Goal: Task Accomplishment & Management: Use online tool/utility

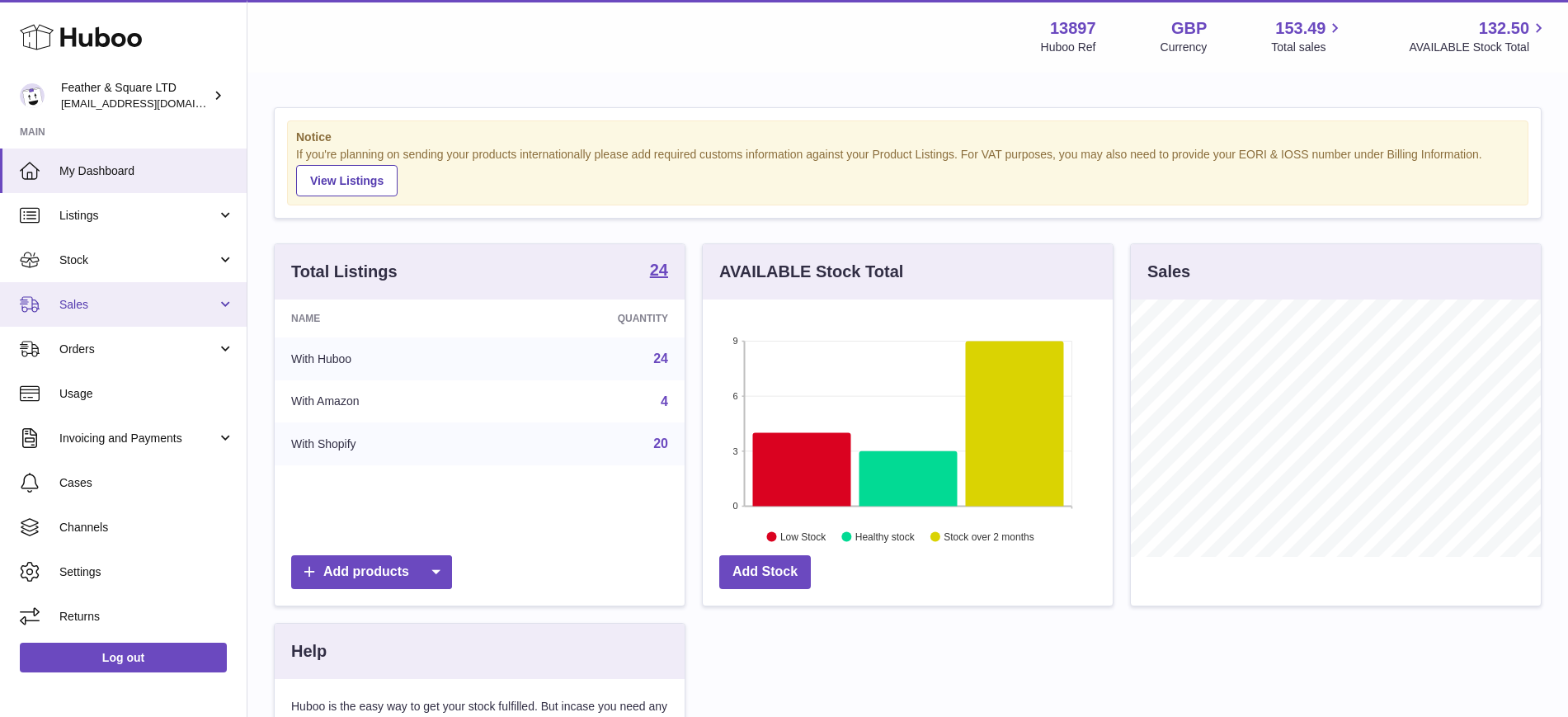
click at [120, 301] on span "Sales" at bounding box center [138, 305] width 158 height 15
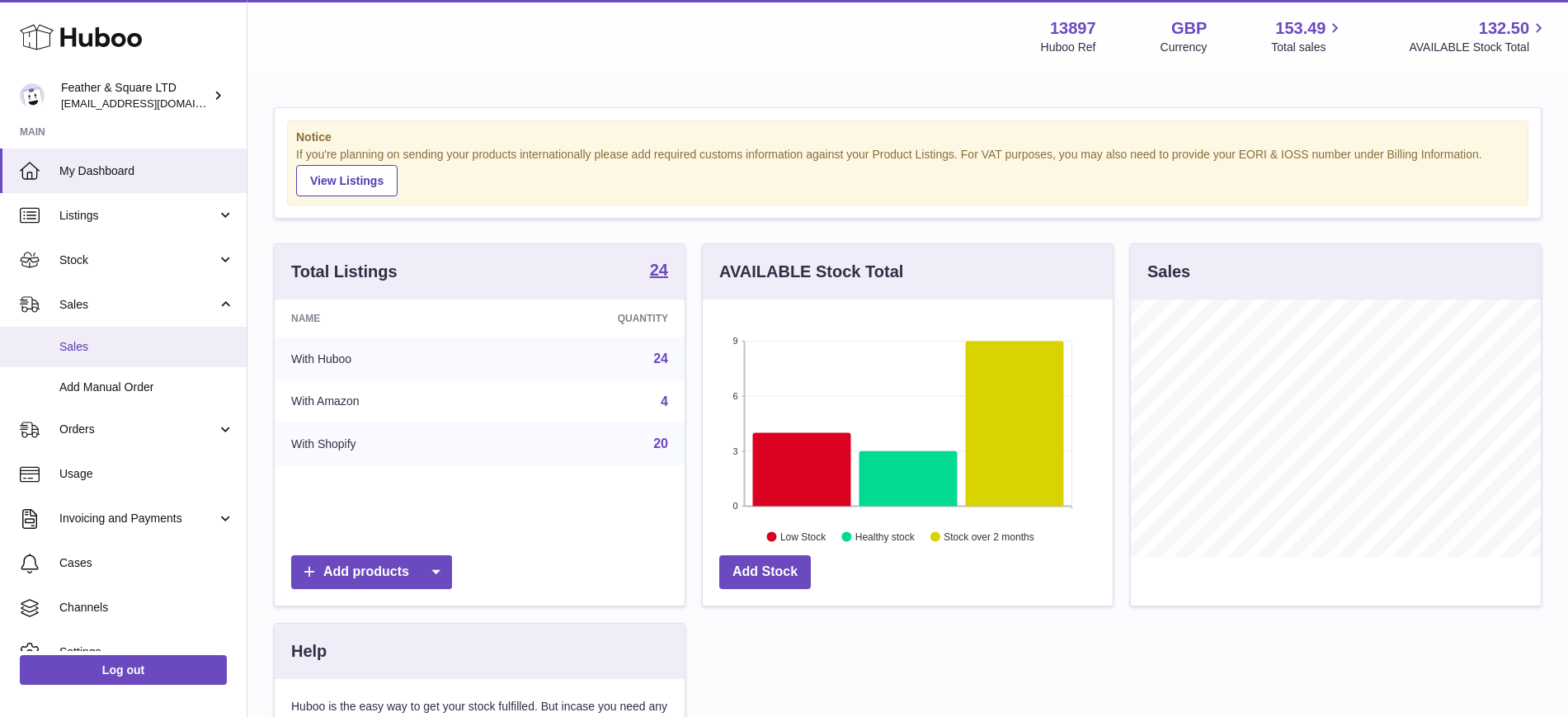
click at [90, 345] on span "Sales" at bounding box center [147, 347] width 175 height 15
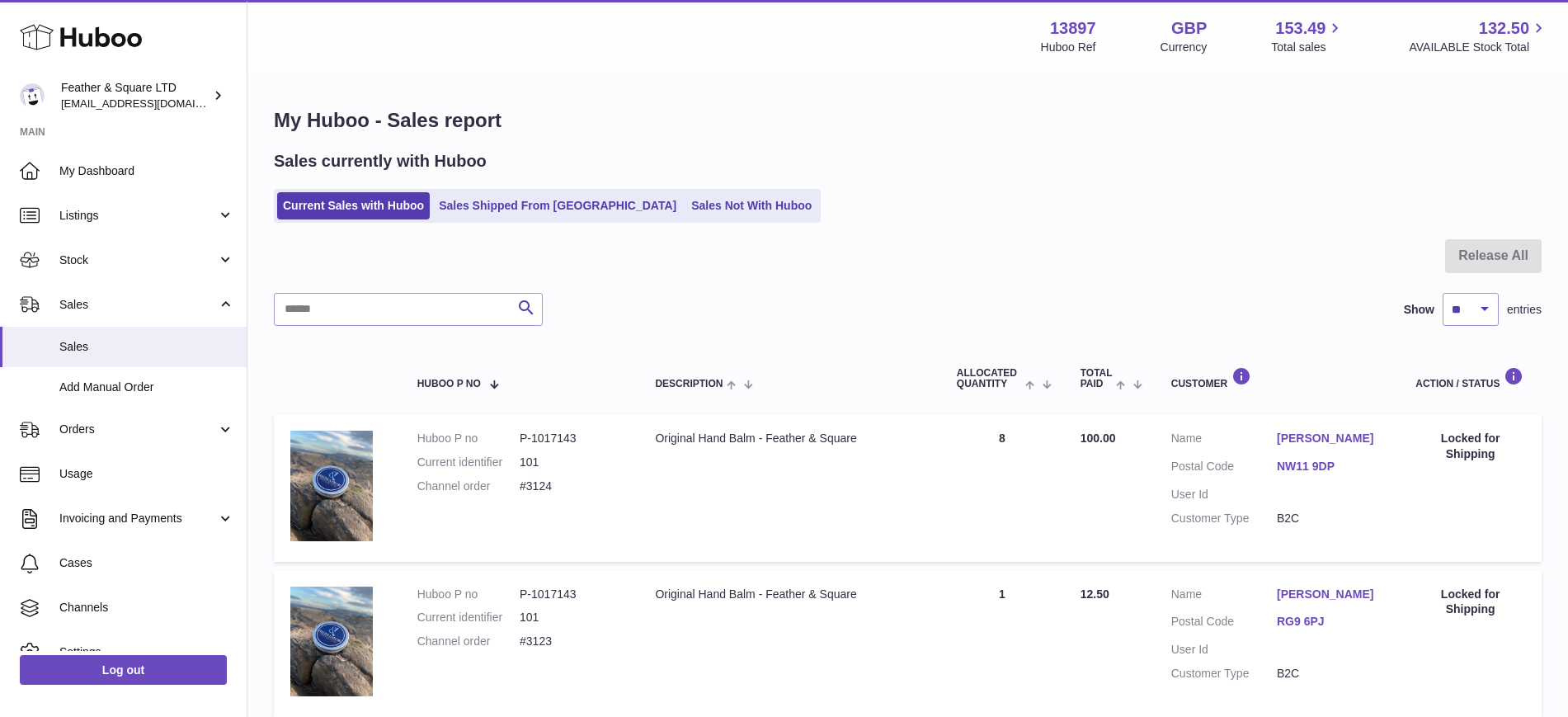
scroll to position [1, 0]
click at [685, 200] on link "Sales Not With Huboo" at bounding box center [750, 205] width 132 height 27
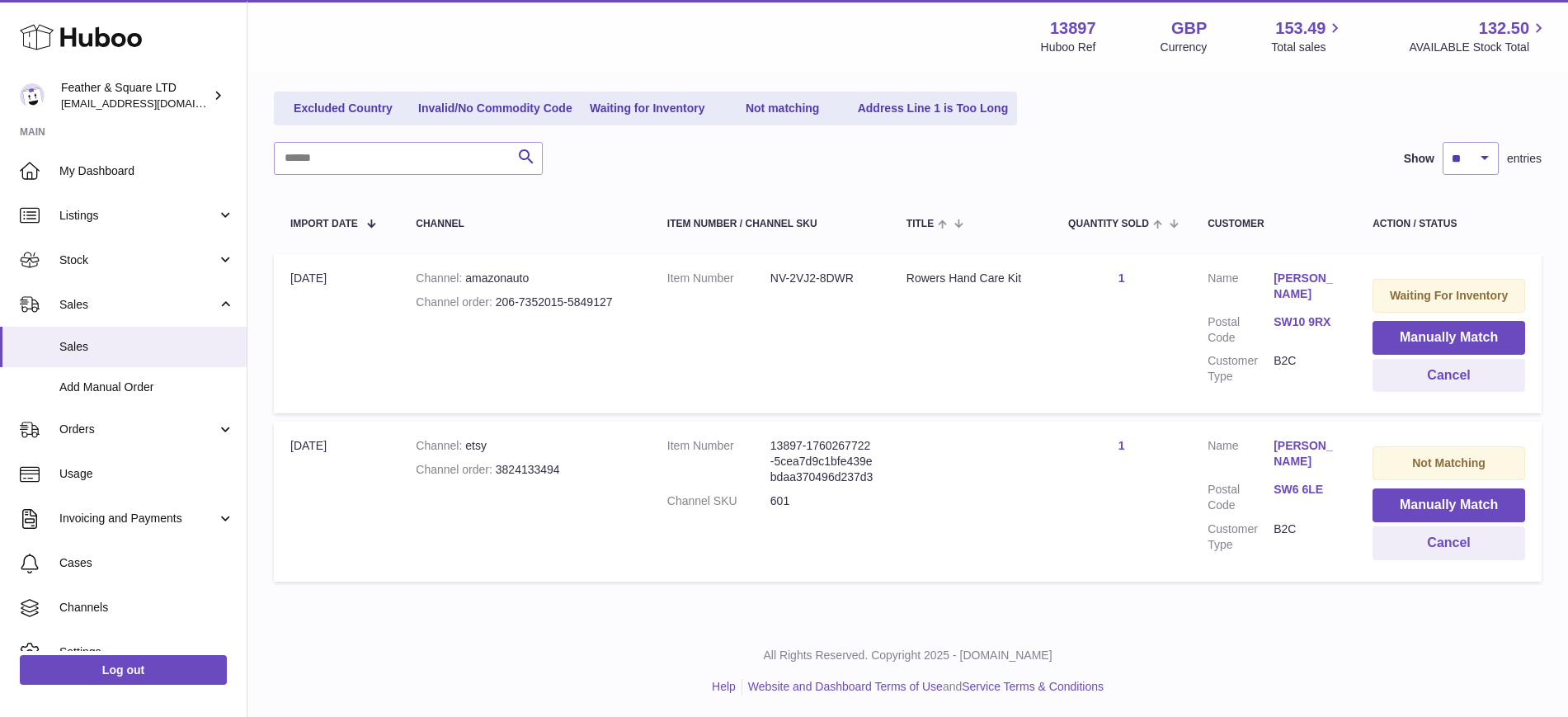
scroll to position [189, 0]
click at [1400, 327] on button "Manually Match" at bounding box center [1448, 336] width 153 height 34
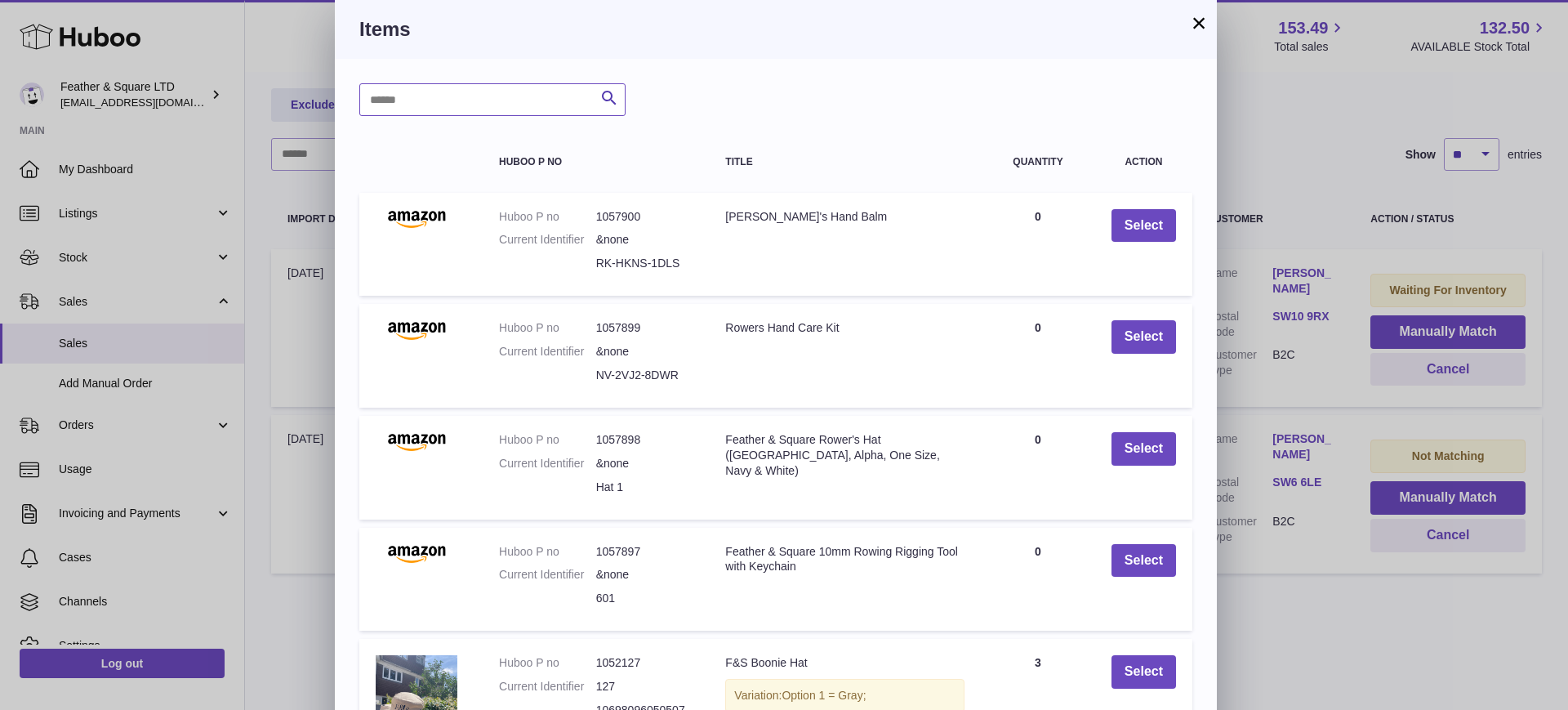
click at [457, 100] on input "text" at bounding box center [492, 99] width 267 height 33
type input "**********"
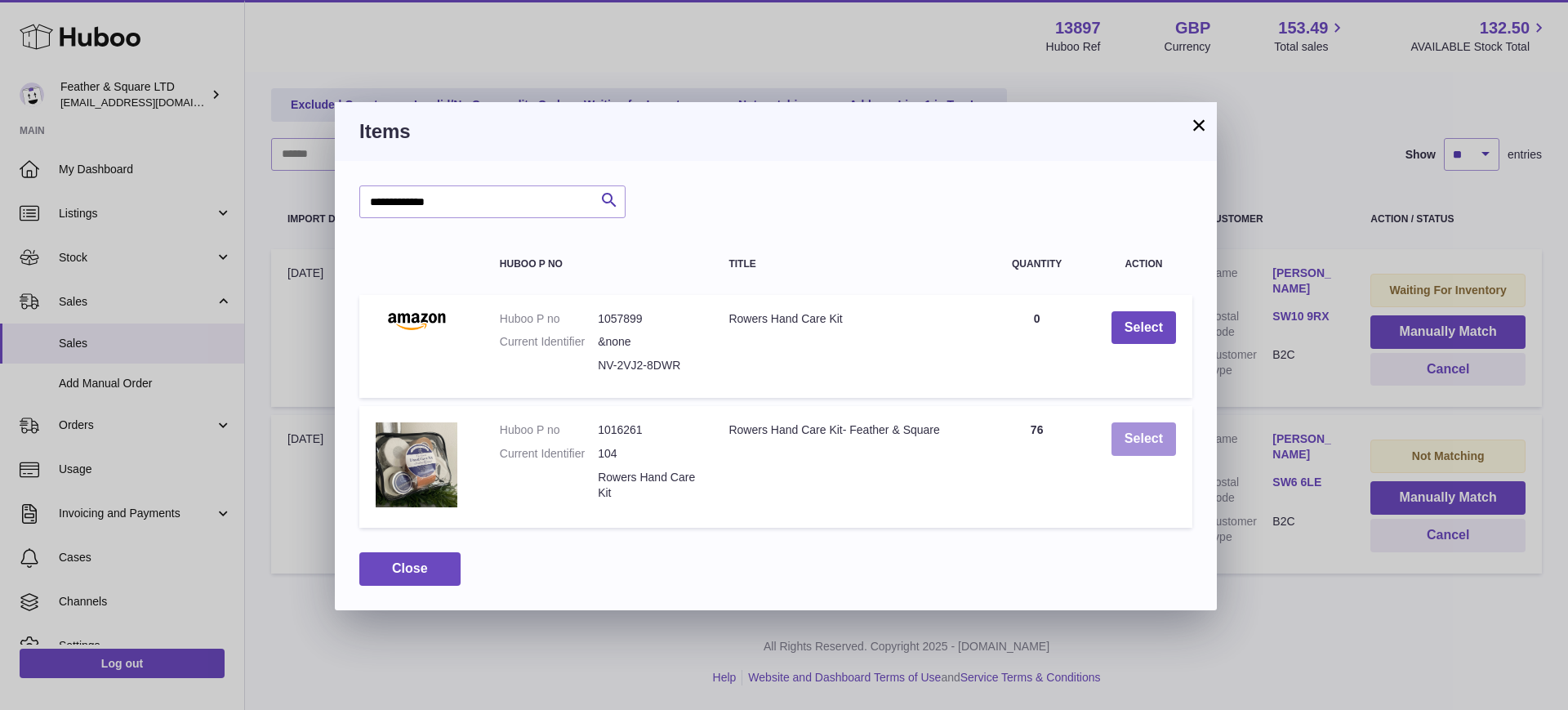
click at [1162, 436] on button "Select" at bounding box center [1143, 439] width 65 height 34
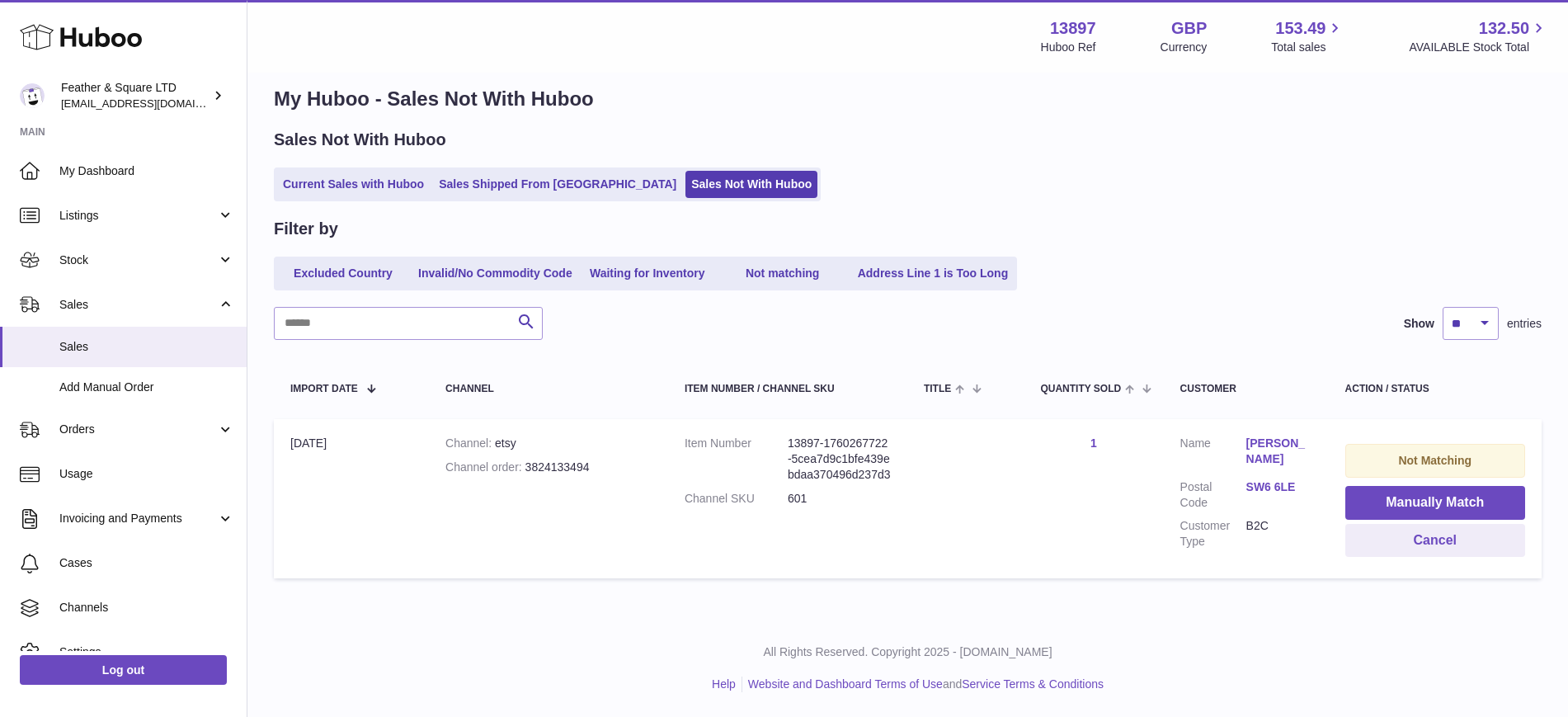
scroll to position [21, 0]
click at [1432, 499] on button "Manually Match" at bounding box center [1435, 503] width 180 height 34
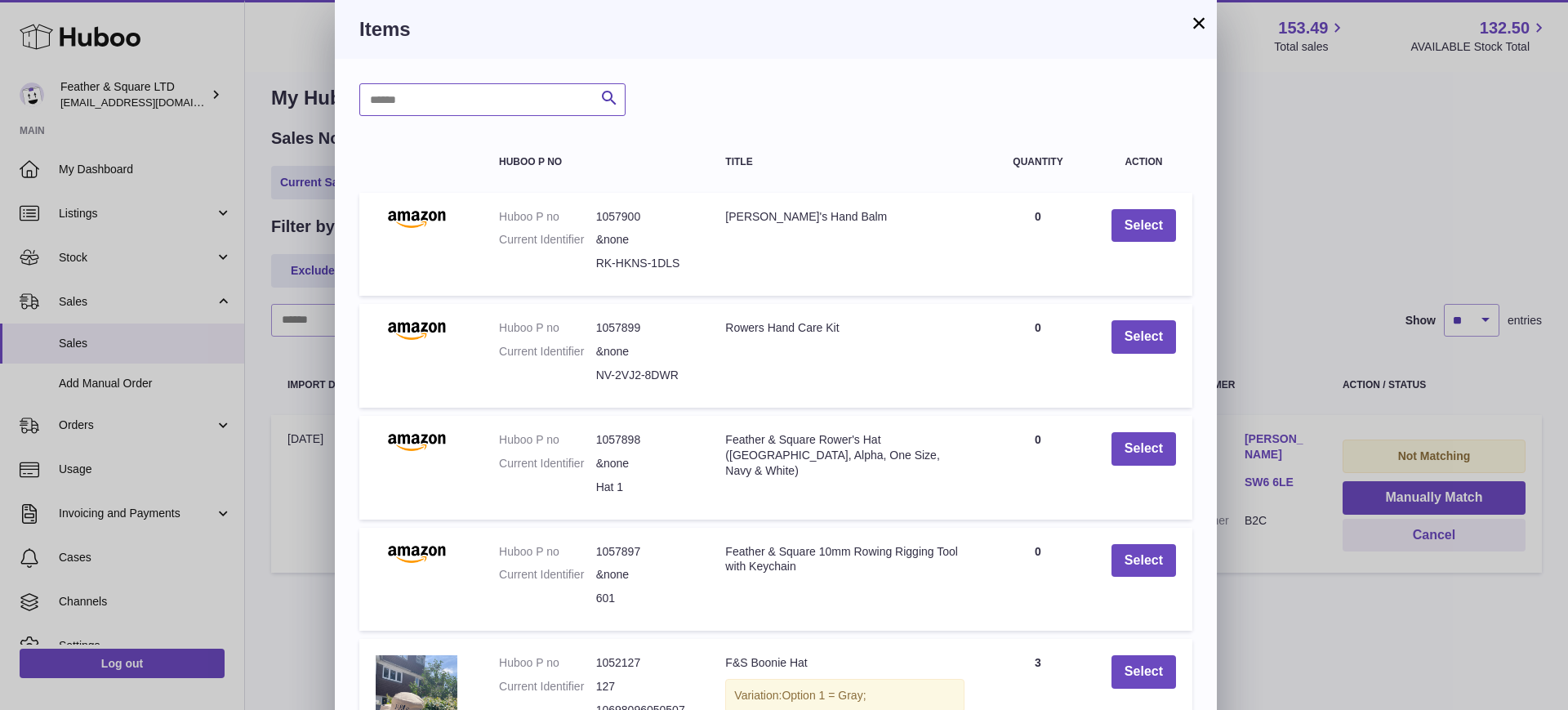
click at [441, 114] on input "text" at bounding box center [492, 99] width 267 height 33
type input "******"
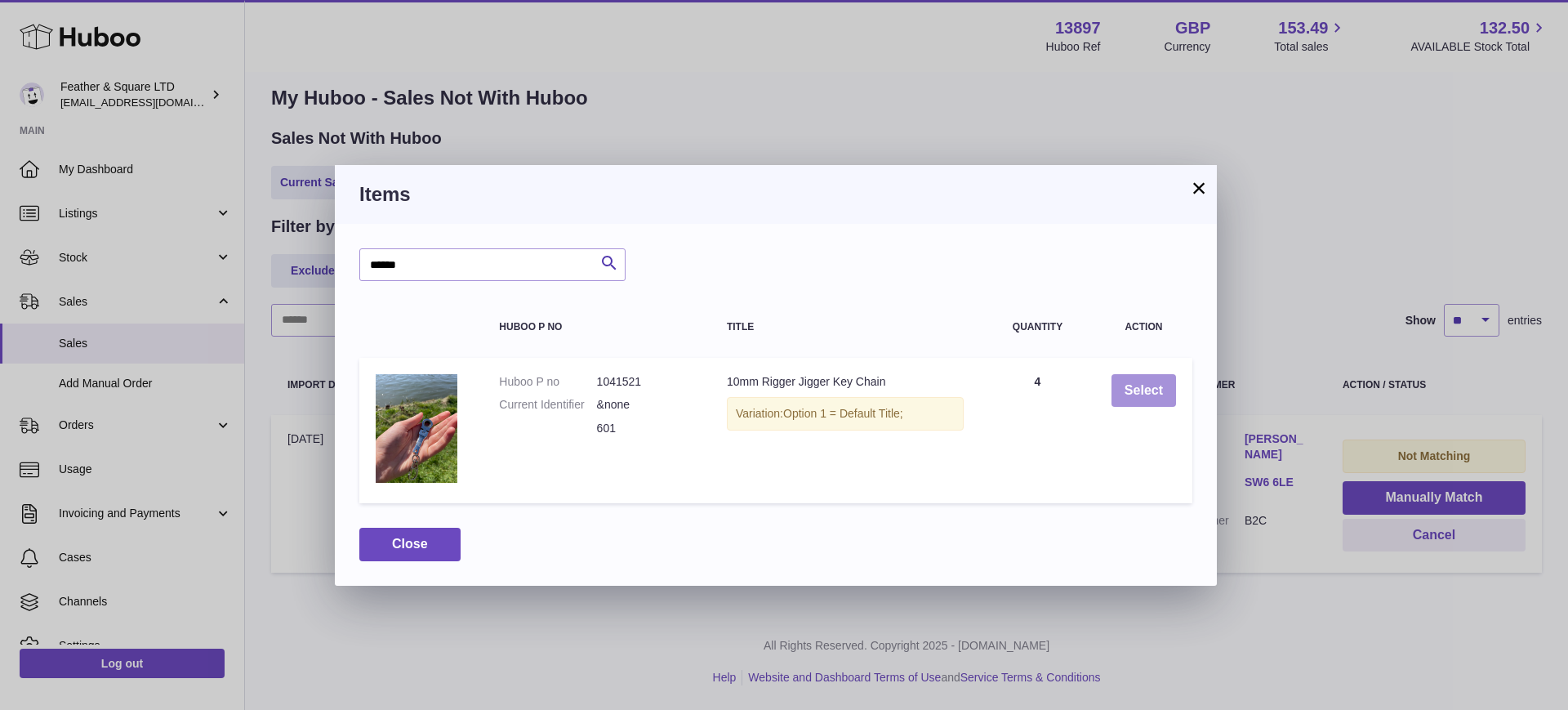
click at [1133, 390] on button "Select" at bounding box center [1143, 391] width 65 height 34
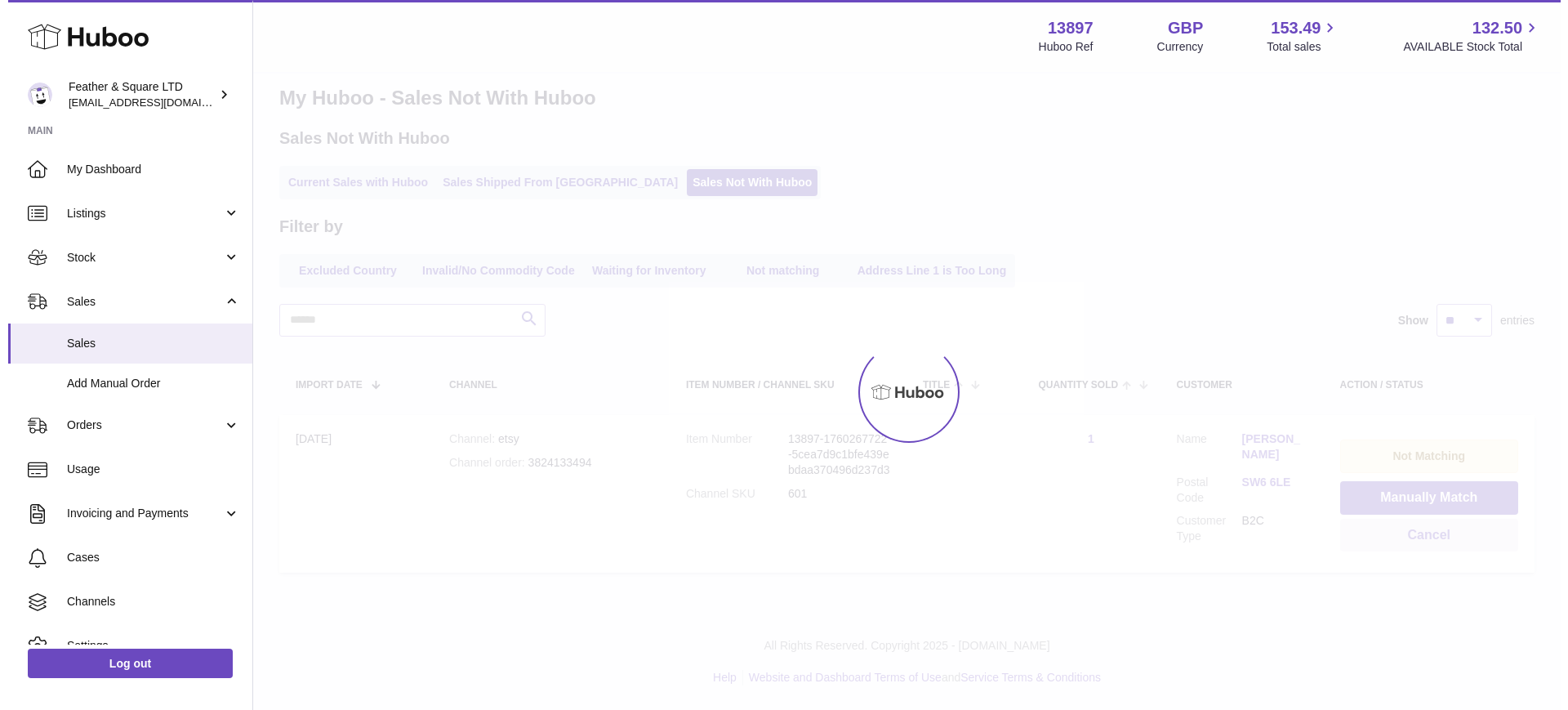
scroll to position [0, 0]
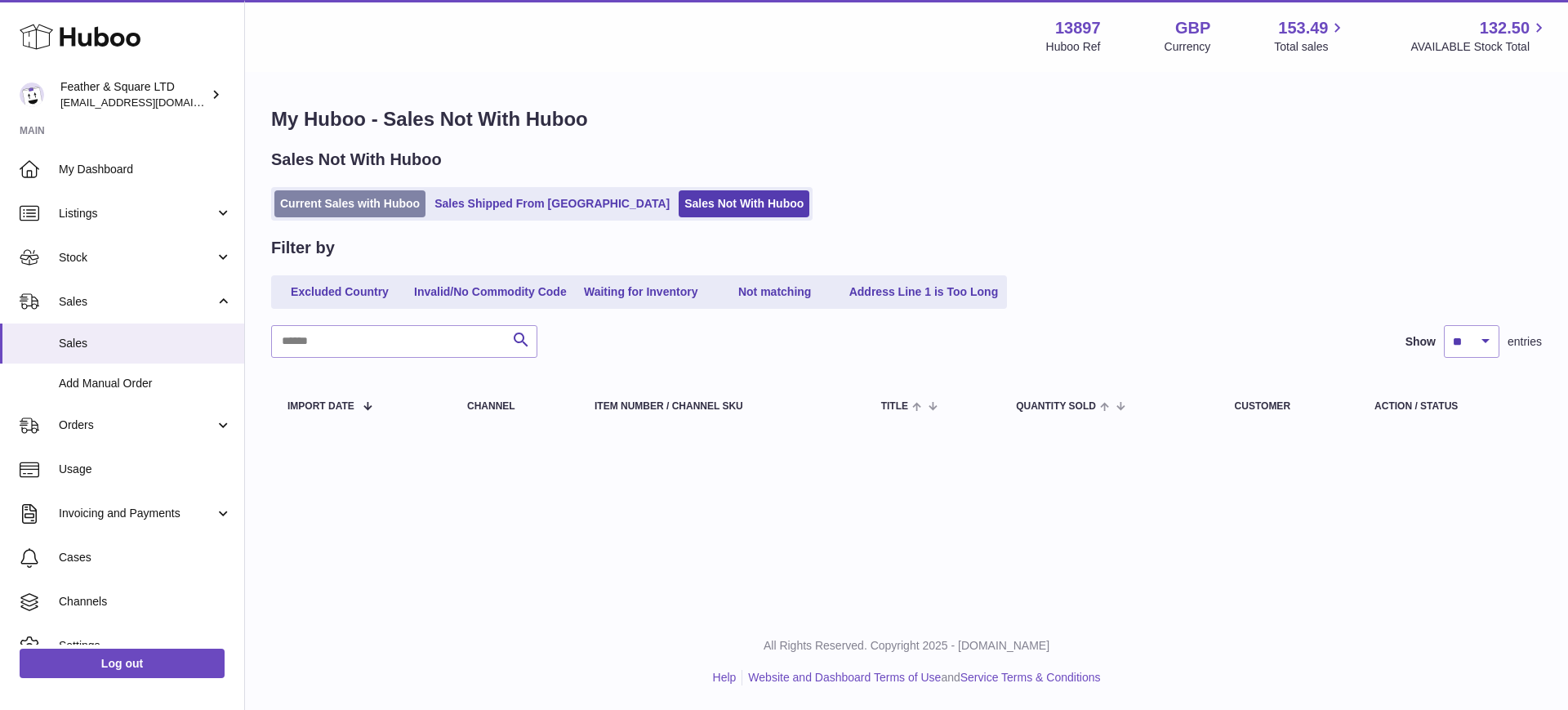
click at [349, 205] on link "Current Sales with Huboo" at bounding box center [350, 204] width 151 height 27
